Goal: Book appointment/travel/reservation

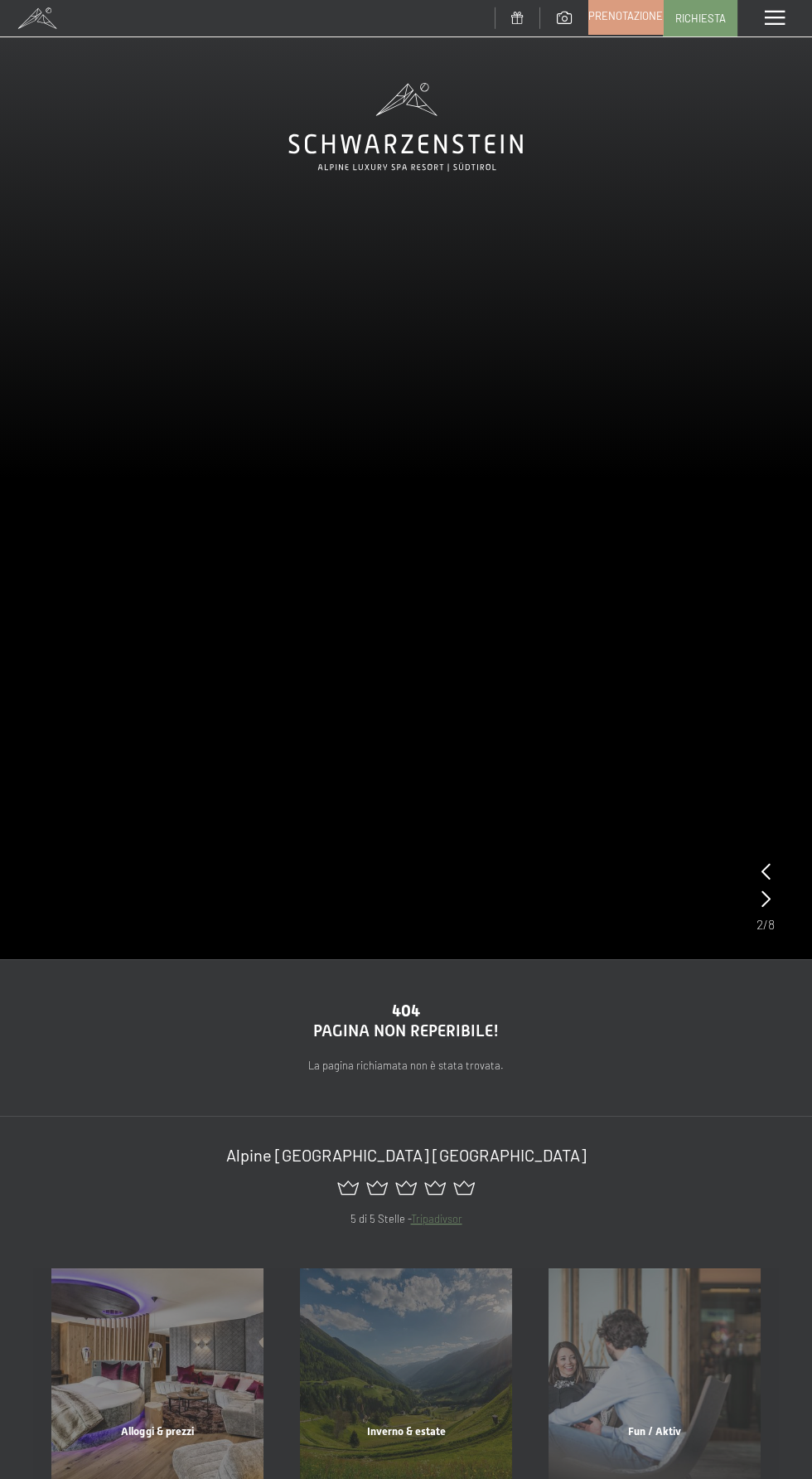
click at [618, 28] on link "Prenotazione" at bounding box center [626, 15] width 73 height 35
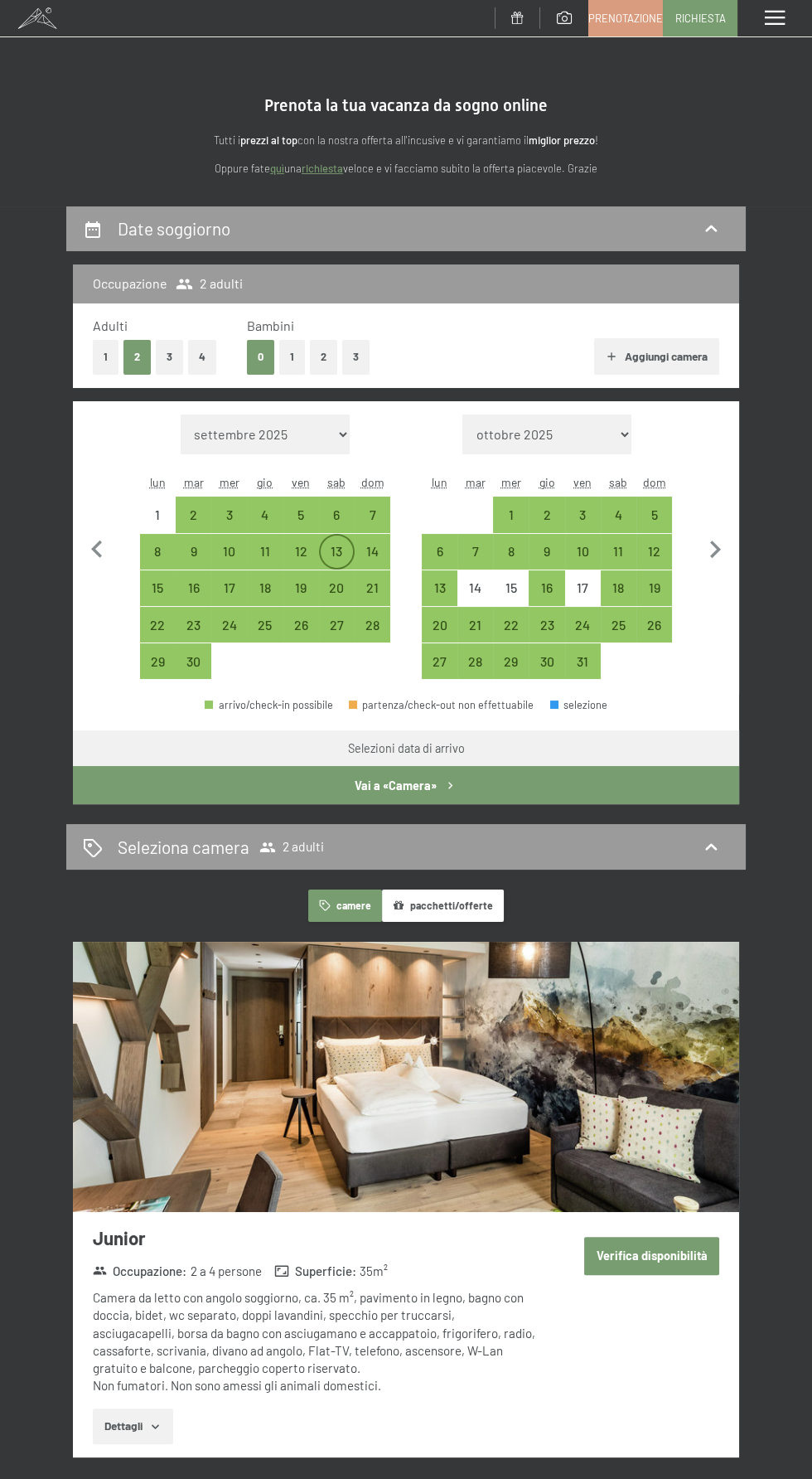
click at [337, 551] on div "13" at bounding box center [337, 561] width 32 height 32
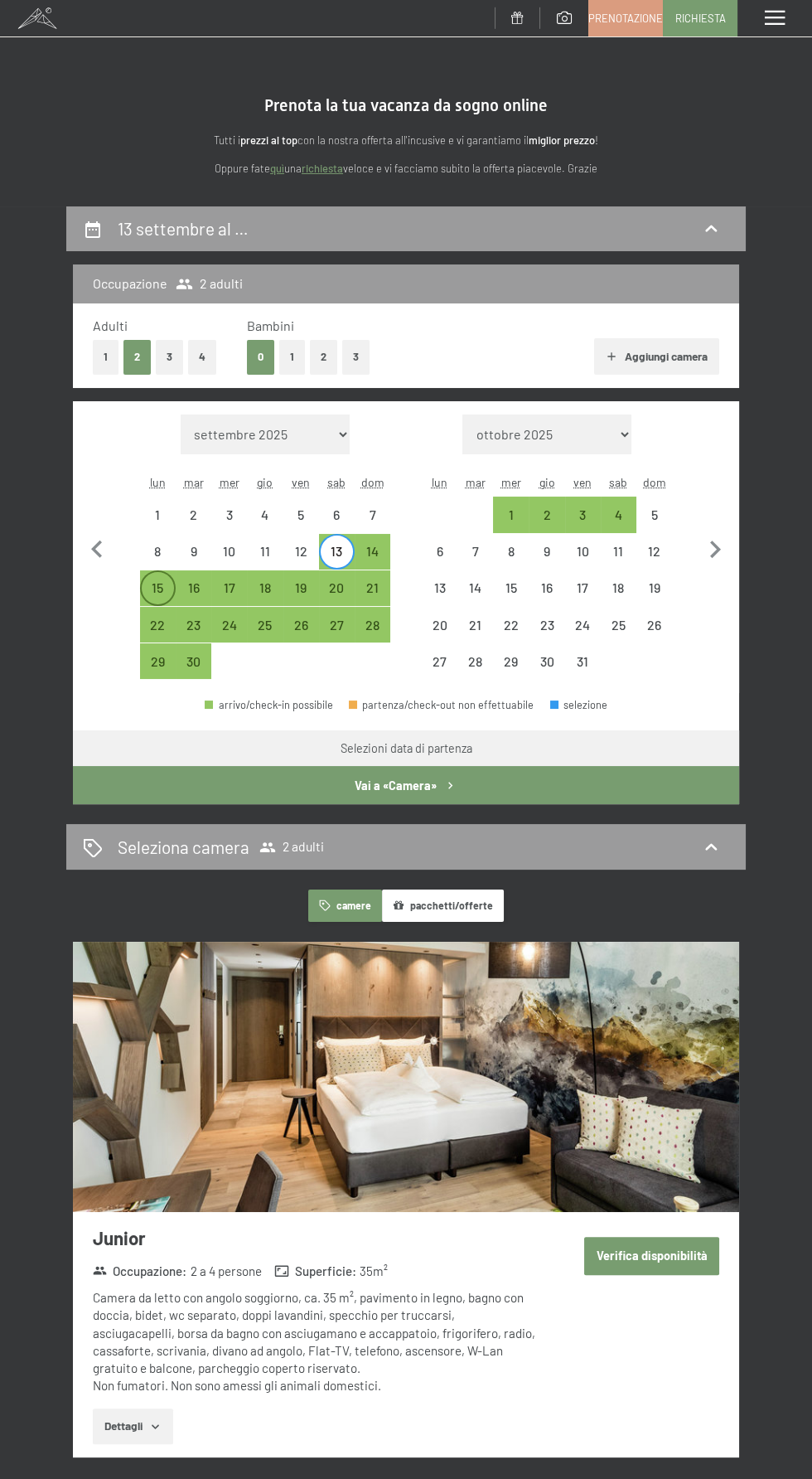
click at [160, 587] on div "15" at bounding box center [158, 597] width 32 height 32
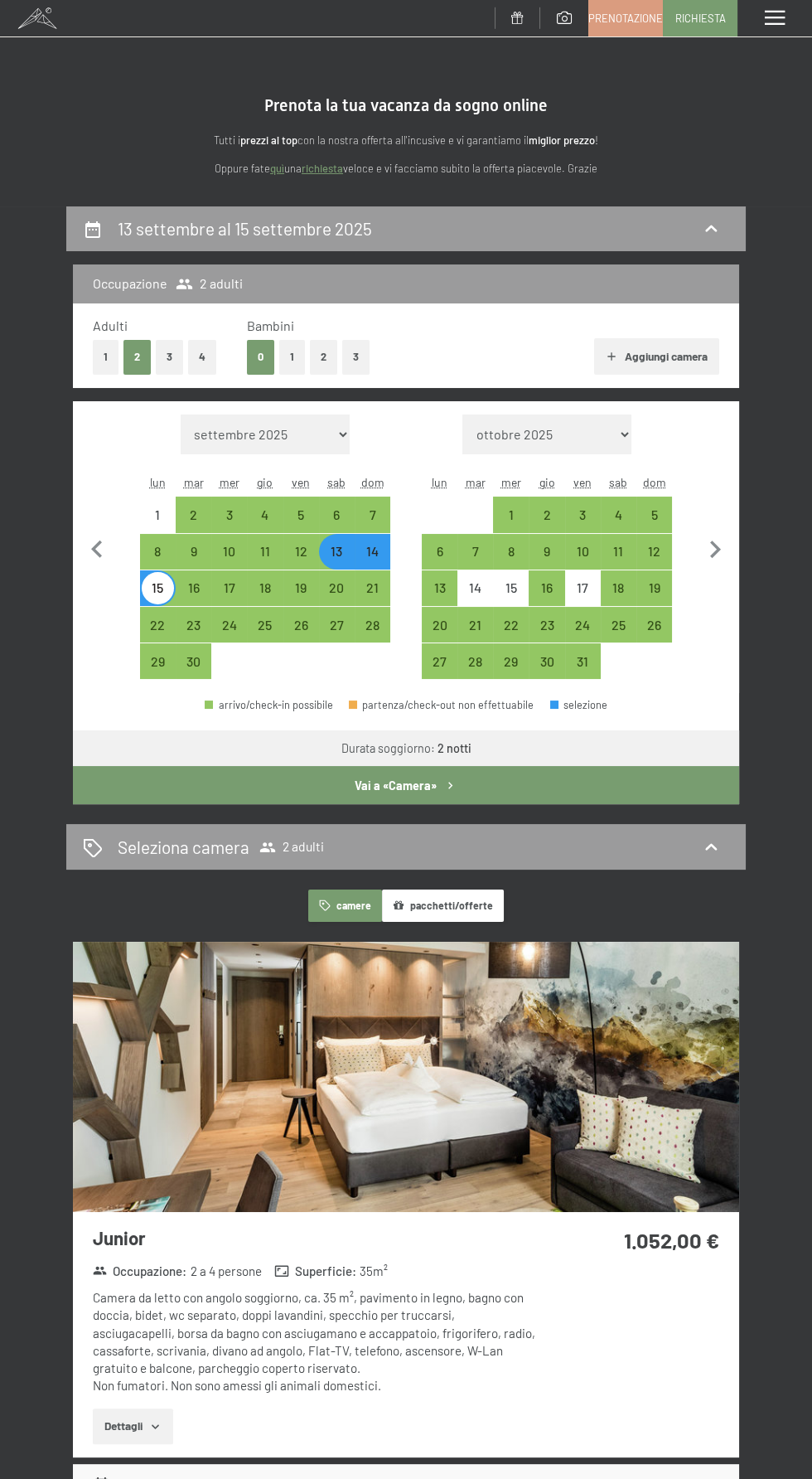
click at [501, 780] on button "Vai a «Camera»" at bounding box center [406, 785] width 667 height 38
